Goal: Information Seeking & Learning: Check status

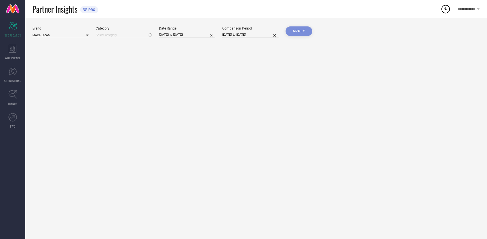
type input "All"
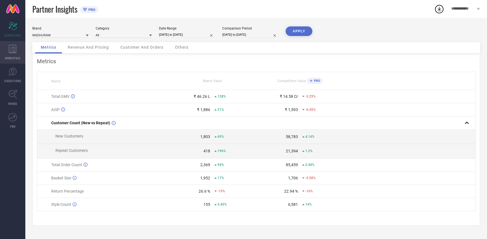
click at [14, 48] on icon at bounding box center [13, 49] width 8 height 8
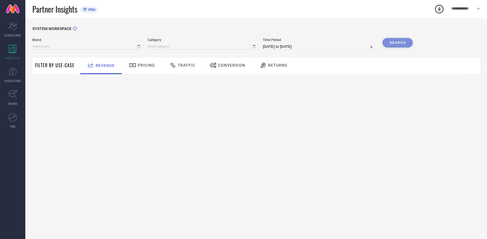
type input "MADHURAM"
type input "All"
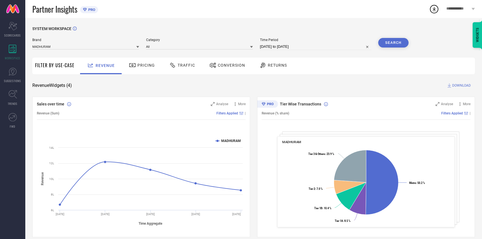
select select "7"
select select "2025"
select select "8"
select select "2025"
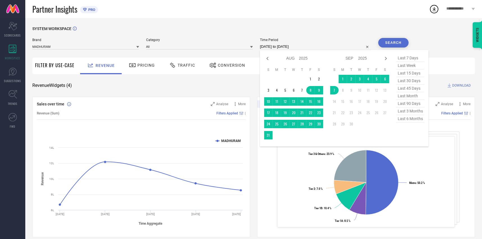
click at [298, 48] on input "[DATE] to [DATE]" at bounding box center [315, 46] width 111 height 7
click at [267, 57] on icon at bounding box center [267, 58] width 7 height 7
select select "5"
select select "2025"
select select "6"
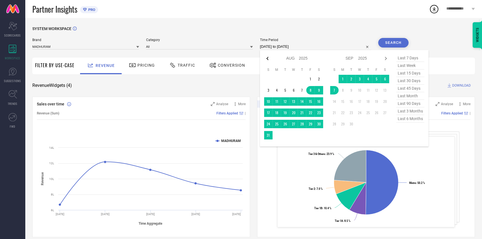
select select "2025"
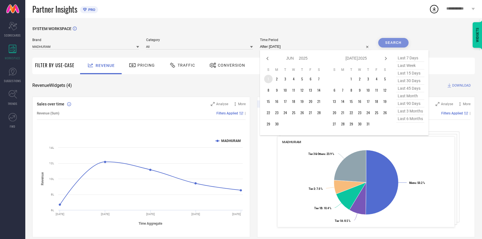
type input "After [DATE]"
click at [270, 81] on td "1" at bounding box center [268, 79] width 8 height 8
click at [386, 58] on icon at bounding box center [386, 58] width 7 height 7
select select "6"
select select "2025"
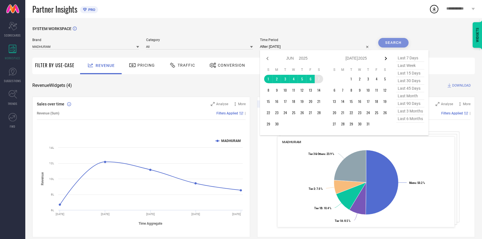
select select "7"
select select "2025"
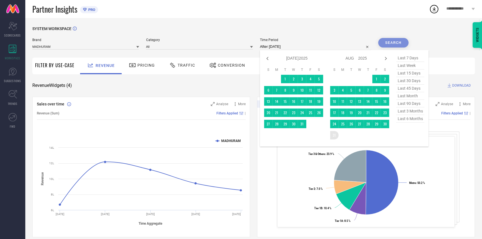
type input "[DATE] to [DATE]"
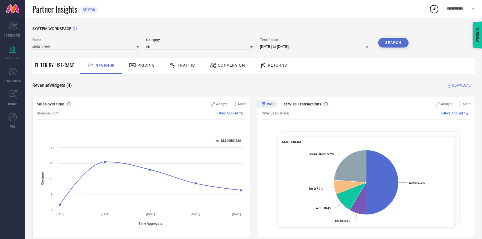
click at [396, 44] on button "Search" at bounding box center [394, 43] width 30 height 10
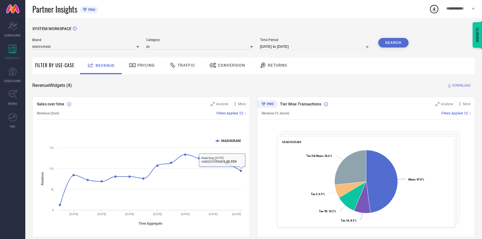
click at [148, 69] on div "Pricing" at bounding box center [142, 65] width 29 height 10
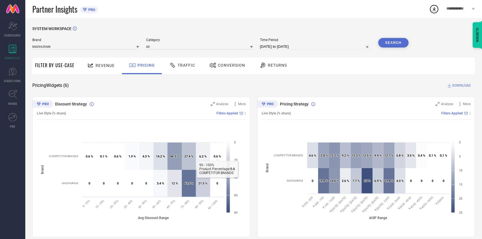
click at [194, 64] on div "Traffic" at bounding box center [182, 65] width 29 height 10
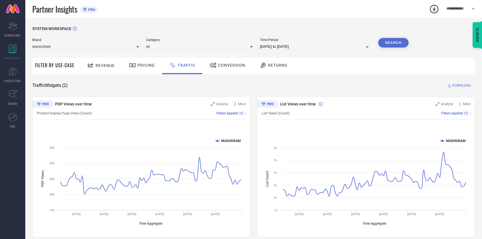
click at [230, 60] on div "Conversion" at bounding box center [227, 65] width 39 height 10
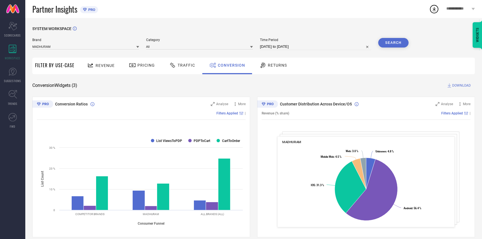
click at [275, 65] on span "Returns" at bounding box center [277, 65] width 19 height 4
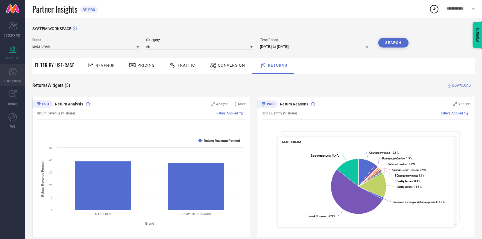
click at [11, 73] on icon at bounding box center [12, 71] width 8 height 8
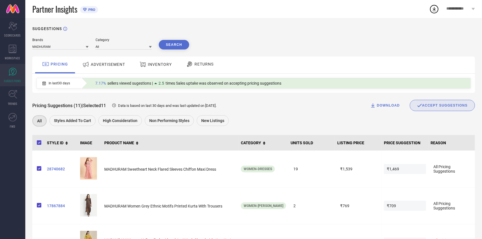
click at [114, 68] on div "ADVERTISEMENT" at bounding box center [104, 64] width 46 height 10
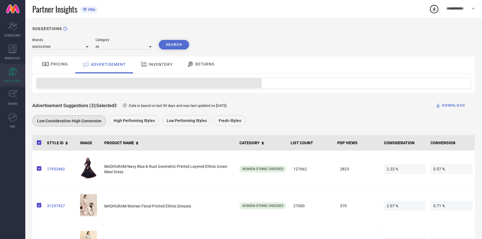
click at [161, 64] on span "INVENTORY" at bounding box center [161, 64] width 24 height 4
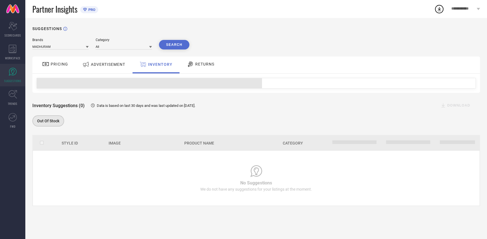
click at [198, 65] on span "RETURNS" at bounding box center [204, 64] width 19 height 4
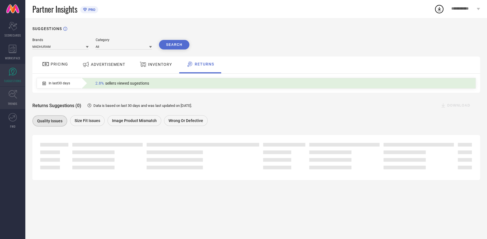
click at [15, 97] on icon at bounding box center [12, 94] width 8 height 8
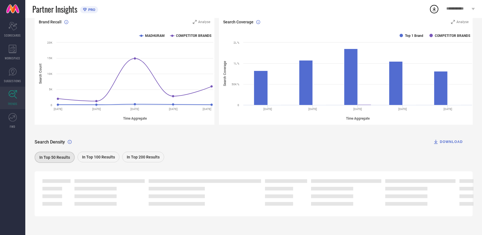
scroll to position [67, 0]
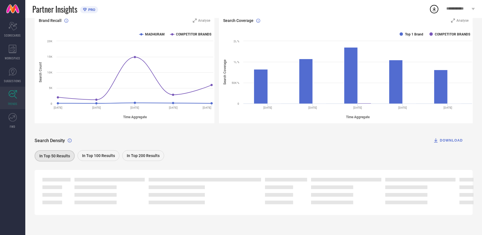
click at [111, 159] on div "In Top 100 Results" at bounding box center [99, 155] width 42 height 11
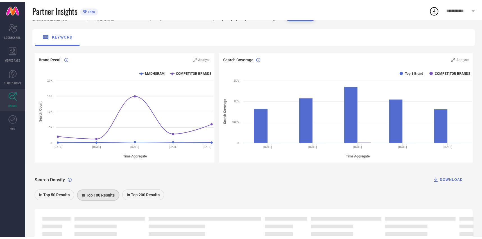
scroll to position [0, 0]
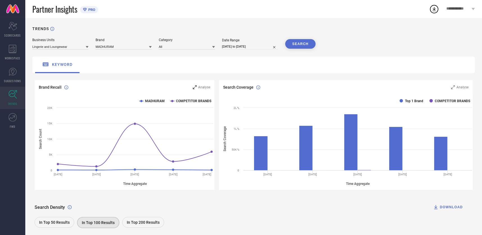
click at [199, 88] on div "Analyse" at bounding box center [201, 87] width 17 height 6
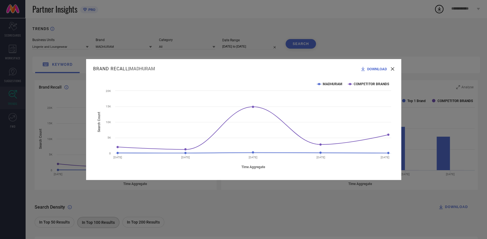
click at [384, 41] on div "Brand Recall | MADHURAM DOWNLOAD Created with Highcharts 9.3.3 Time Aggregate S…" at bounding box center [243, 119] width 487 height 239
click at [42, 88] on div "Brand Recall | MADHURAM DOWNLOAD Created with Highcharts 9.3.3 Time Aggregate S…" at bounding box center [243, 119] width 487 height 239
click at [391, 70] on icon at bounding box center [392, 68] width 3 height 3
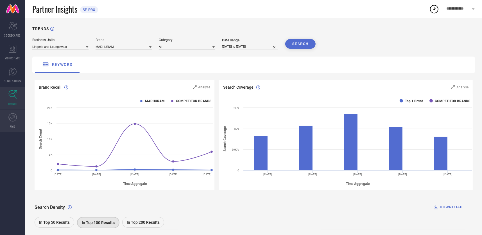
click at [13, 121] on link "FWD" at bounding box center [12, 120] width 25 height 22
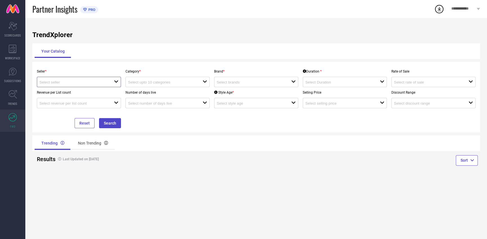
click at [101, 80] on input at bounding box center [72, 82] width 67 height 4
click at [82, 94] on li "MADHURAM TEXTILES ( 15752 )" at bounding box center [79, 93] width 84 height 10
type input "MADHURAM TEXTILES ( 15752 )"
click at [107, 121] on button "Search" at bounding box center [110, 123] width 22 height 10
click at [112, 124] on button "Search" at bounding box center [110, 123] width 22 height 10
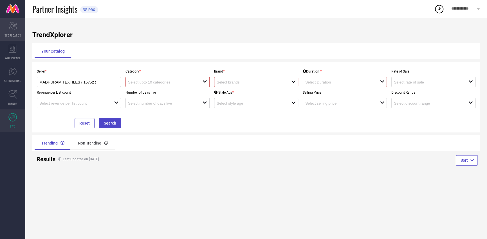
click at [13, 24] on icon "Scorecard" at bounding box center [12, 26] width 9 height 8
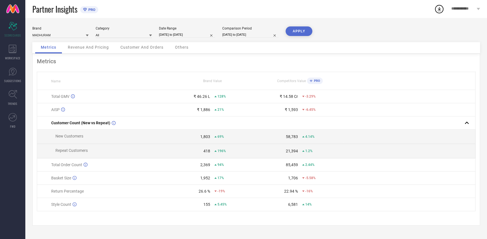
click at [99, 47] on span "Revenue And Pricing" at bounding box center [88, 47] width 41 height 4
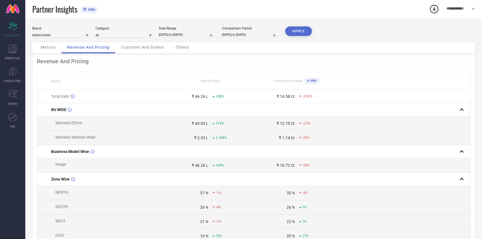
click at [140, 48] on span "Customer And Orders" at bounding box center [142, 47] width 43 height 4
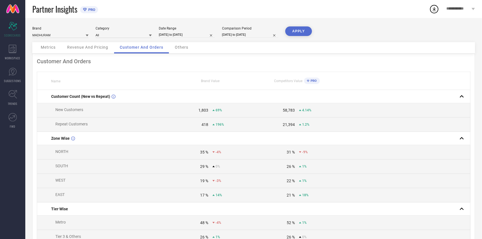
click at [178, 47] on span "Others" at bounding box center [181, 47] width 13 height 4
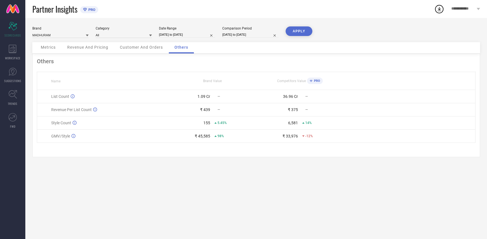
click at [52, 49] on span "Metrics" at bounding box center [48, 47] width 15 height 4
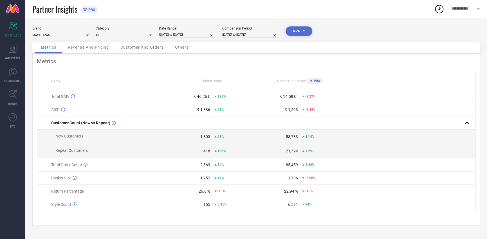
select select "7"
select select "2025"
select select "8"
select select "2025"
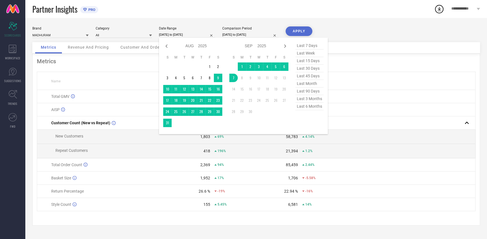
click at [172, 33] on input "[DATE] to [DATE]" at bounding box center [187, 35] width 56 height 6
click at [166, 47] on icon at bounding box center [166, 46] width 7 height 7
select select "5"
select select "2025"
select select "6"
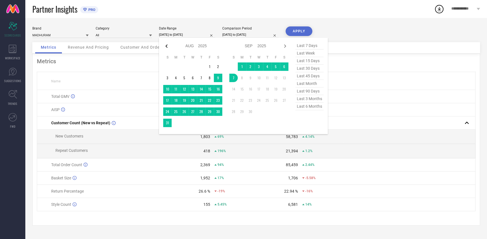
select select "2025"
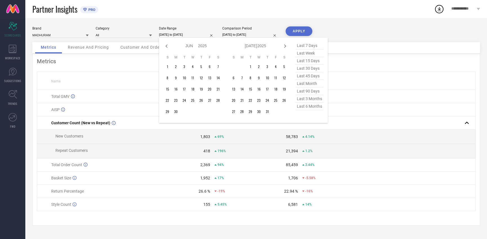
click at [166, 47] on icon at bounding box center [166, 46] width 7 height 7
select select "4"
select select "2025"
select select "5"
select select "2025"
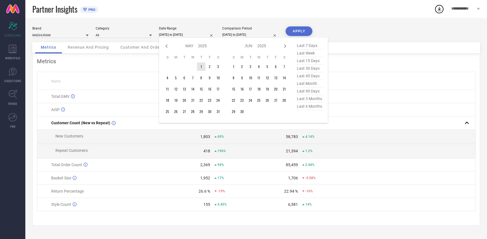
type input "After [DATE]"
click at [204, 67] on td "1" at bounding box center [201, 66] width 8 height 8
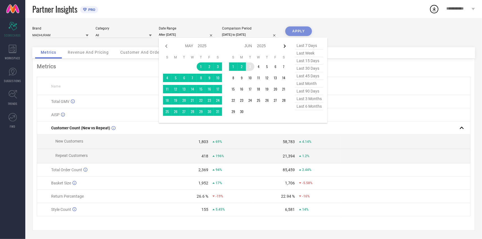
click at [285, 46] on icon at bounding box center [284, 46] width 7 height 7
select select "5"
select select "2025"
select select "6"
select select "2025"
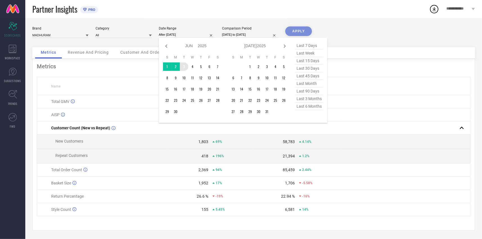
click at [285, 46] on icon at bounding box center [285, 45] width 2 height 3
select select "6"
select select "2025"
select select "7"
select select "2025"
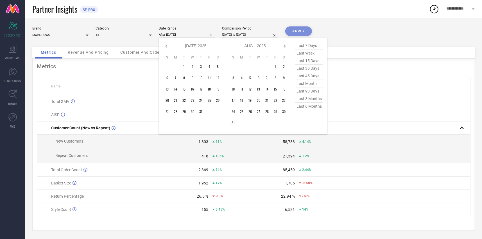
click at [285, 46] on icon at bounding box center [285, 45] width 2 height 3
select select "7"
select select "2025"
select select "8"
select select "2025"
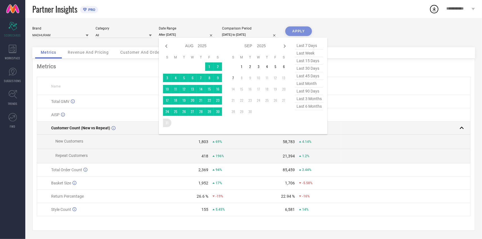
type input "[DATE] to [DATE]"
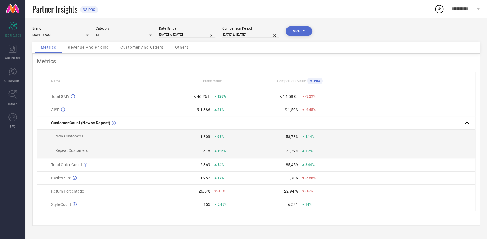
select select "7"
select select "2024"
select select "8"
select select "2024"
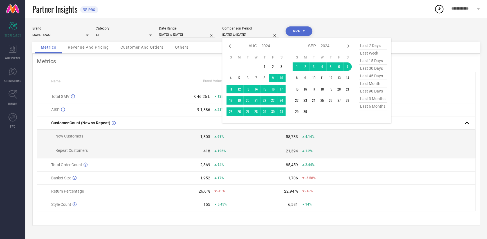
click at [253, 35] on input "[DATE] to [DATE]" at bounding box center [250, 35] width 56 height 6
click at [230, 46] on icon at bounding box center [229, 46] width 7 height 7
select select "6"
select select "2024"
select select "7"
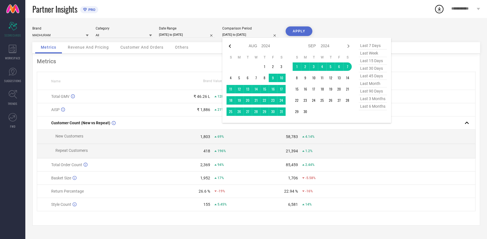
select select "2024"
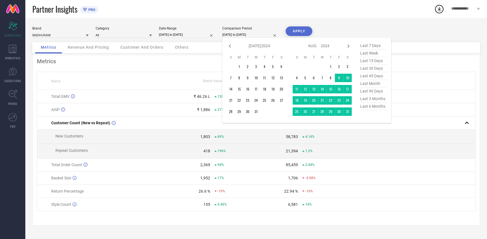
click at [230, 46] on icon at bounding box center [229, 46] width 7 height 7
select select "4"
select select "2024"
select select "5"
select select "2024"
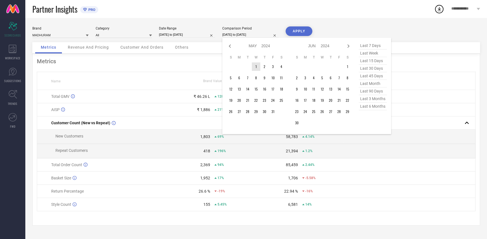
type input "After [DATE]"
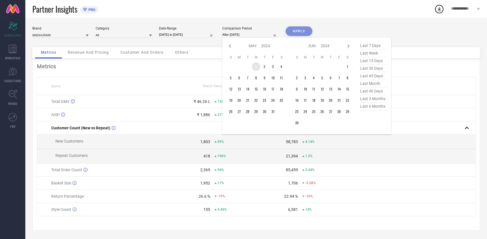
click at [254, 66] on td "1" at bounding box center [256, 66] width 8 height 8
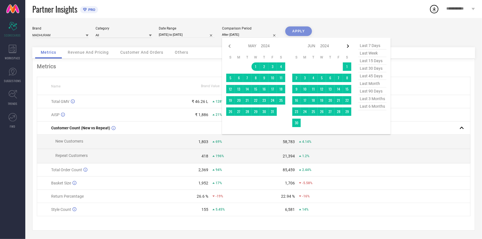
click at [348, 47] on icon at bounding box center [348, 46] width 7 height 7
select select "5"
select select "2024"
select select "6"
select select "2024"
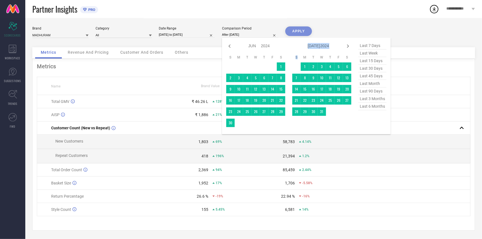
click at [348, 47] on icon at bounding box center [348, 46] width 7 height 7
select select "6"
select select "2024"
select select "7"
select select "2024"
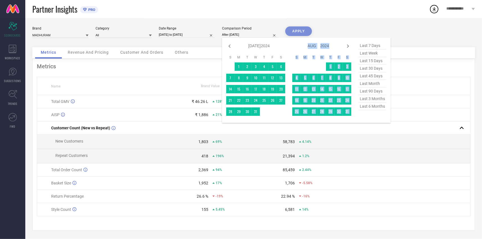
click at [348, 47] on icon at bounding box center [348, 46] width 7 height 7
select select "7"
select select "2024"
select select "8"
select select "2024"
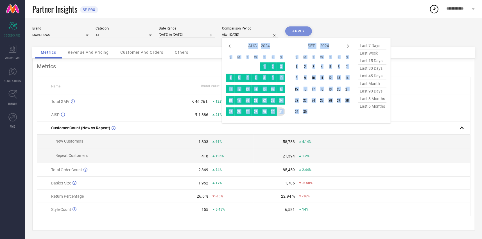
type input "[DATE] to [DATE]"
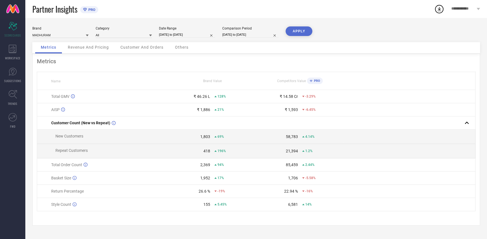
click at [303, 33] on button "APPLY" at bounding box center [298, 31] width 27 height 10
select select "4"
select select "2024"
select select "5"
select select "2024"
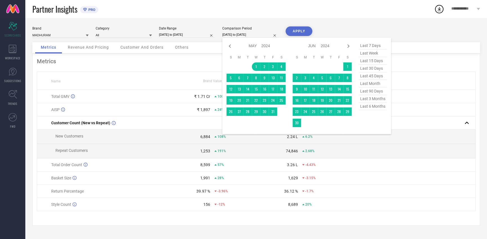
click at [239, 36] on input "[DATE] to [DATE]" at bounding box center [250, 35] width 56 height 6
click at [267, 46] on select "2014 2015 2016 2017 2018 2019 2020 2021 2022 2023 2024 2025 2026 2027 2028 2029…" at bounding box center [265, 46] width 9 height 8
select select "4"
select select "2025"
select select "5"
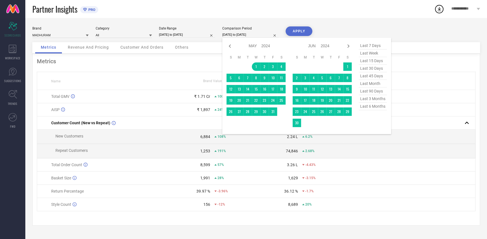
select select "2025"
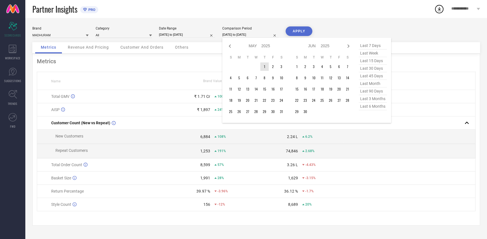
type input "After [DATE]"
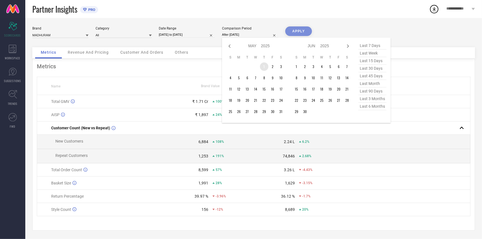
click at [265, 69] on td "1" at bounding box center [264, 66] width 8 height 8
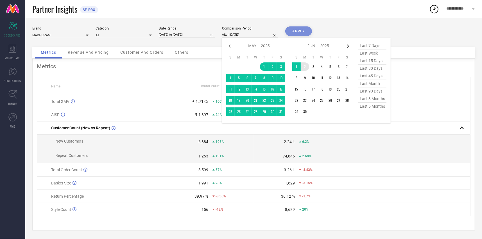
click at [349, 46] on icon at bounding box center [348, 46] width 7 height 7
select select "5"
select select "2025"
select select "6"
select select "2025"
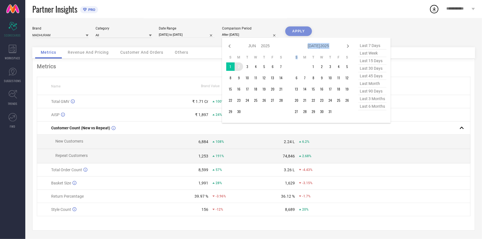
click at [349, 46] on icon at bounding box center [348, 46] width 7 height 7
select select "6"
select select "2025"
select select "7"
select select "2025"
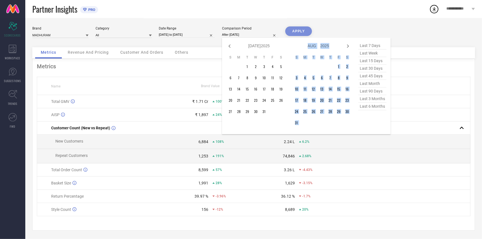
click at [349, 46] on icon at bounding box center [348, 46] width 7 height 7
select select "7"
select select "2025"
select select "8"
select select "2025"
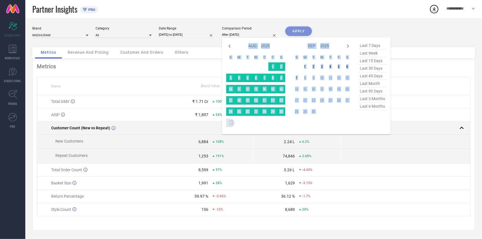
type input "[DATE] to [DATE]"
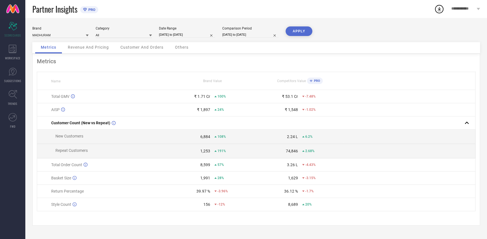
click at [304, 31] on button "APPLY" at bounding box center [298, 31] width 27 height 10
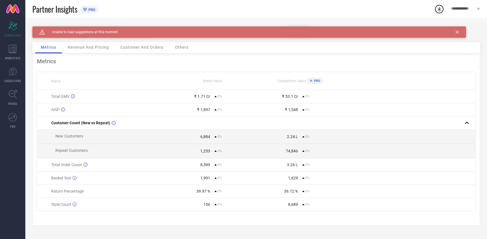
click at [457, 31] on icon at bounding box center [456, 31] width 3 height 3
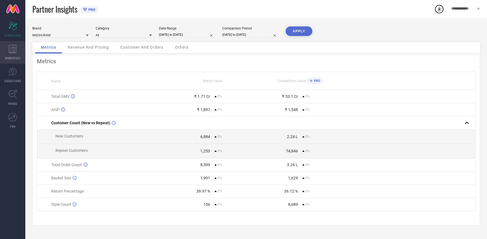
click at [10, 53] on div "WORKSPACE" at bounding box center [12, 52] width 25 height 22
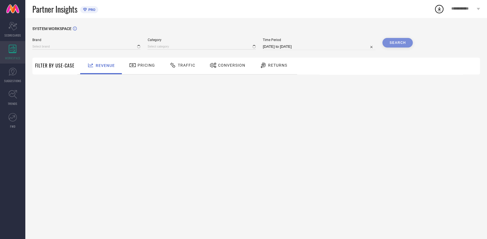
type input "MADHURAM"
type input "All"
